Goal: Information Seeking & Learning: Learn about a topic

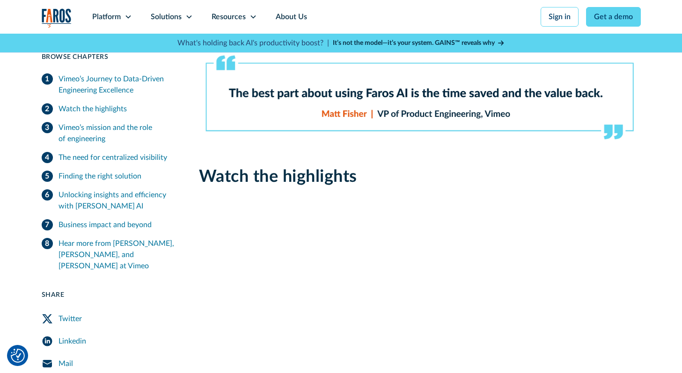
scroll to position [249, 0]
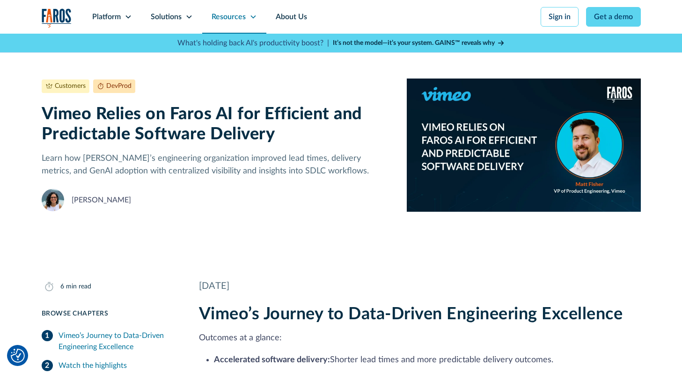
click at [229, 23] on div "Resources" at bounding box center [234, 17] width 64 height 34
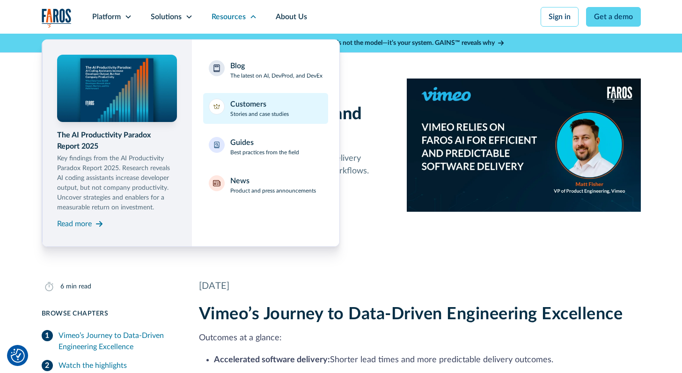
click at [248, 103] on div "Customers" at bounding box center [248, 104] width 36 height 11
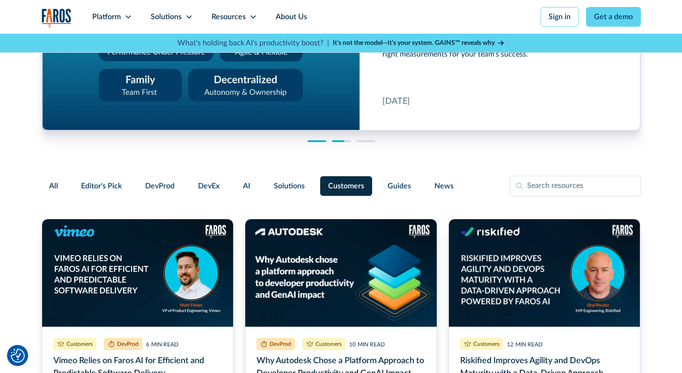
scroll to position [161, 0]
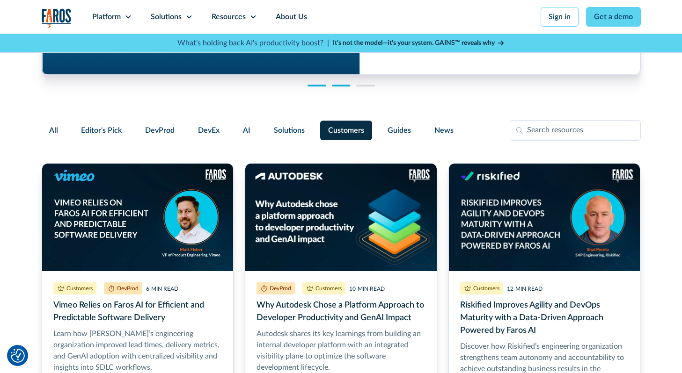
click at [354, 132] on span "Customers" at bounding box center [346, 130] width 36 height 11
click at [319, 126] on input "Customers" at bounding box center [319, 126] width 0 height 0
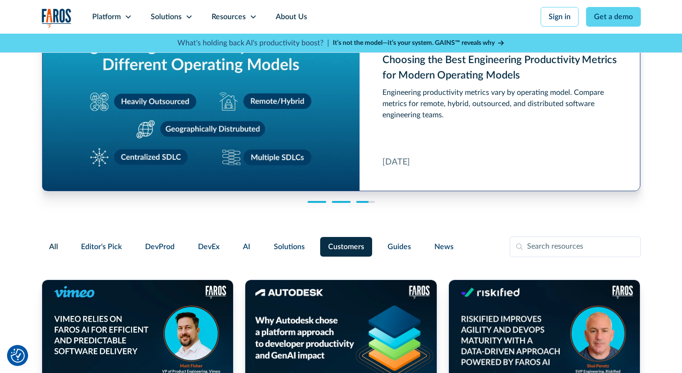
scroll to position [65, 0]
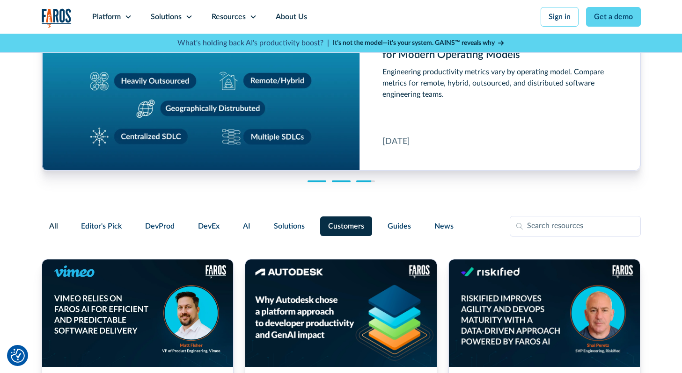
click at [334, 231] on span "Customers" at bounding box center [346, 226] width 36 height 11
click at [319, 222] on input "Customers" at bounding box center [319, 222] width 0 height 0
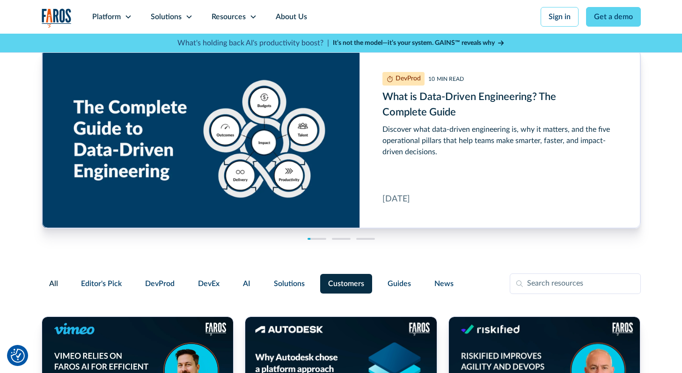
scroll to position [0, 0]
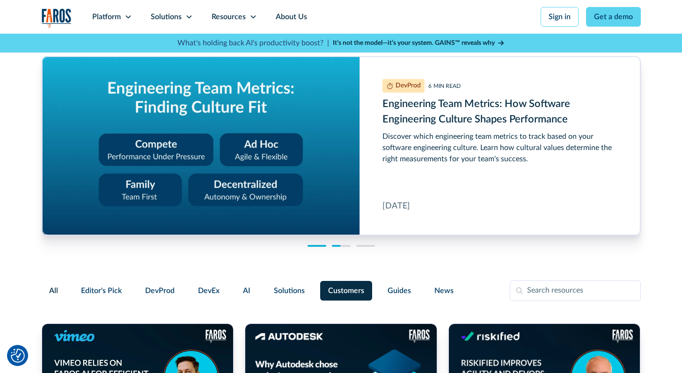
click at [346, 292] on span "Customers" at bounding box center [346, 290] width 36 height 11
click at [319, 287] on input "Customers" at bounding box center [319, 287] width 0 height 0
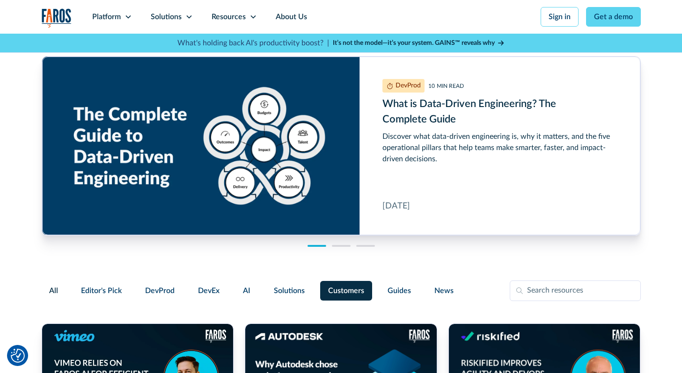
click at [51, 294] on span "All" at bounding box center [53, 290] width 9 height 11
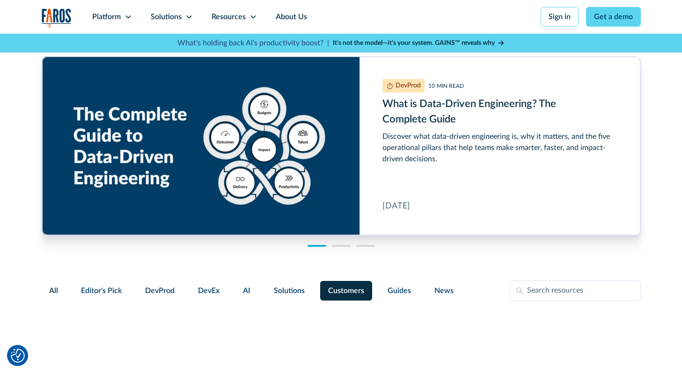
click at [49, 285] on input "All" at bounding box center [49, 285] width 0 height 0
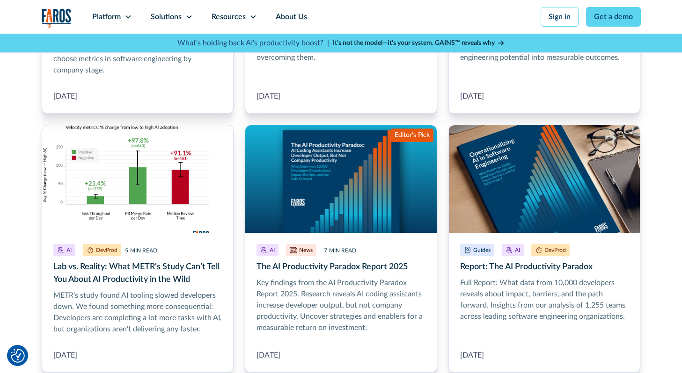
scroll to position [736, 0]
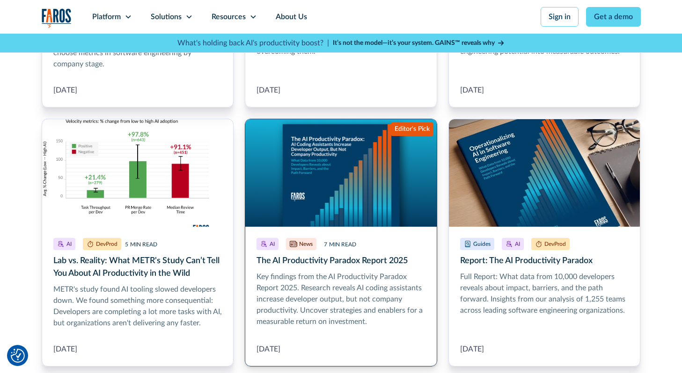
click at [333, 259] on link "The AI Productivity Paradox Report 2025" at bounding box center [341, 243] width 192 height 248
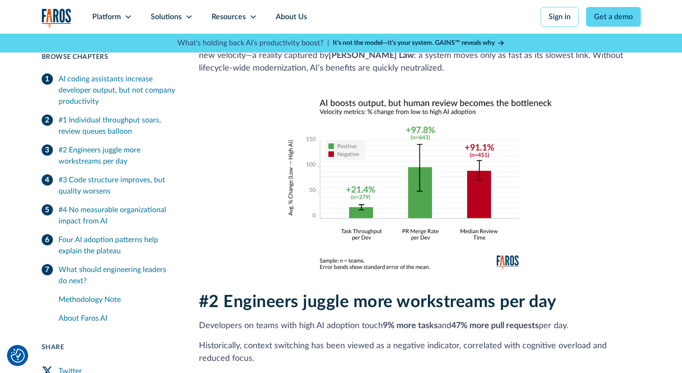
scroll to position [818, 0]
